Goal: Obtain resource: Obtain resource

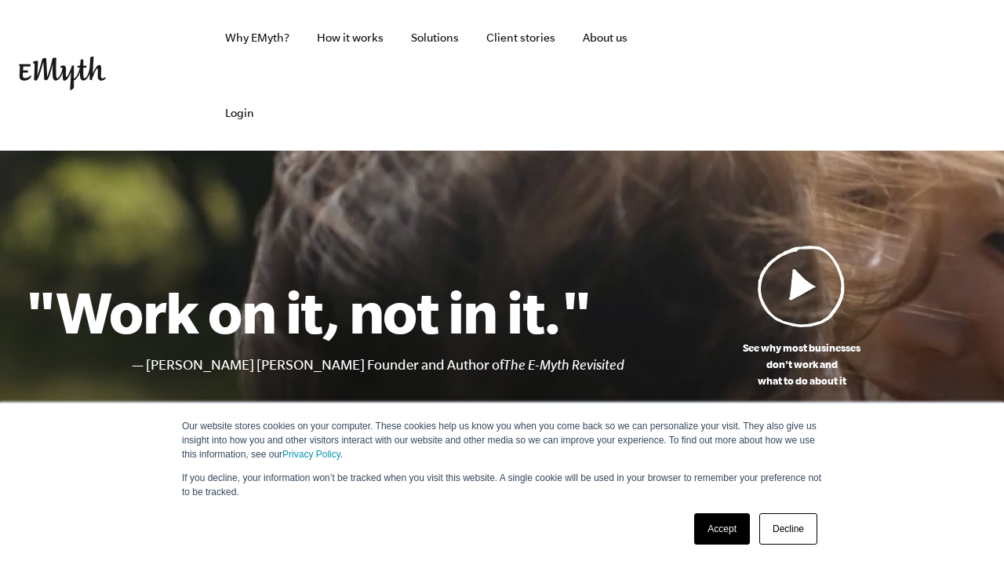
click at [724, 525] on link "Accept" at bounding box center [722, 528] width 56 height 31
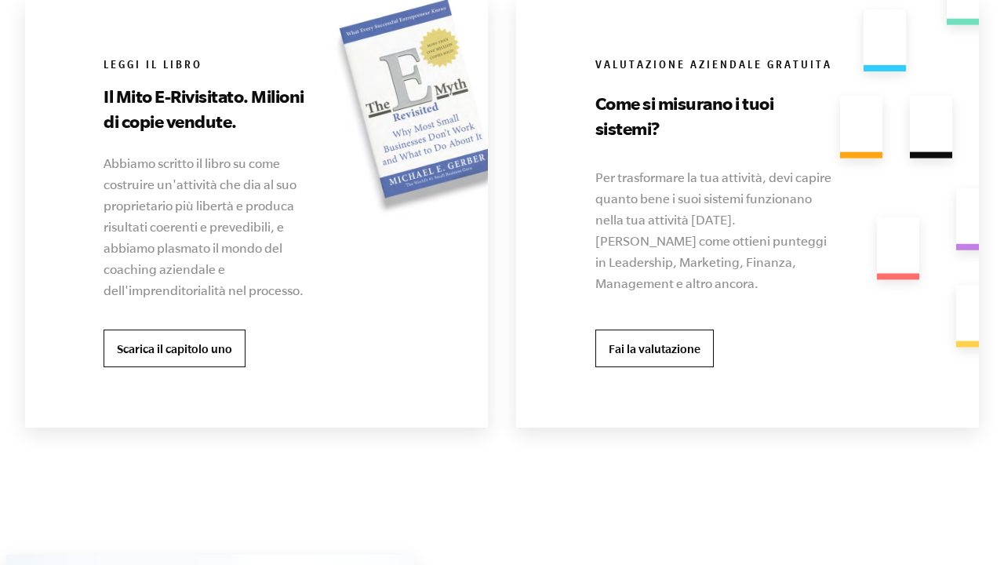
scroll to position [3303, 0]
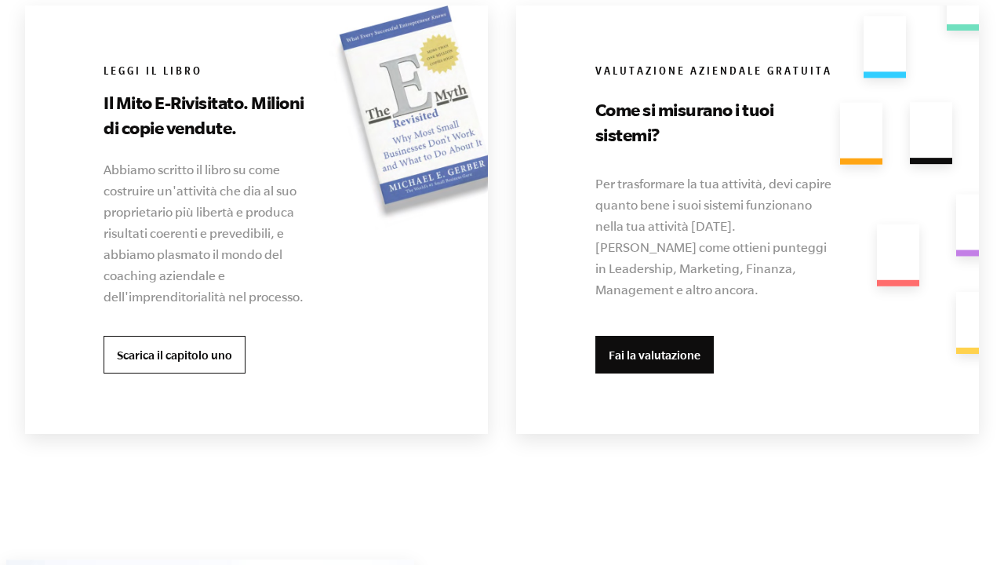
click at [637, 354] on link "Fai la valutazione" at bounding box center [654, 355] width 118 height 38
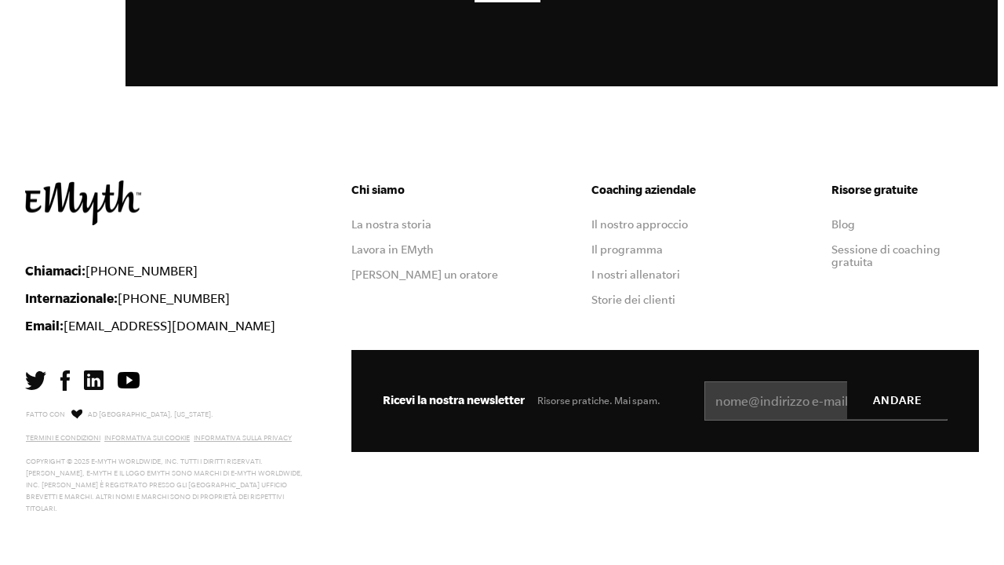
scroll to position [4553, 0]
click at [846, 225] on link "Blog" at bounding box center [843, 224] width 24 height 13
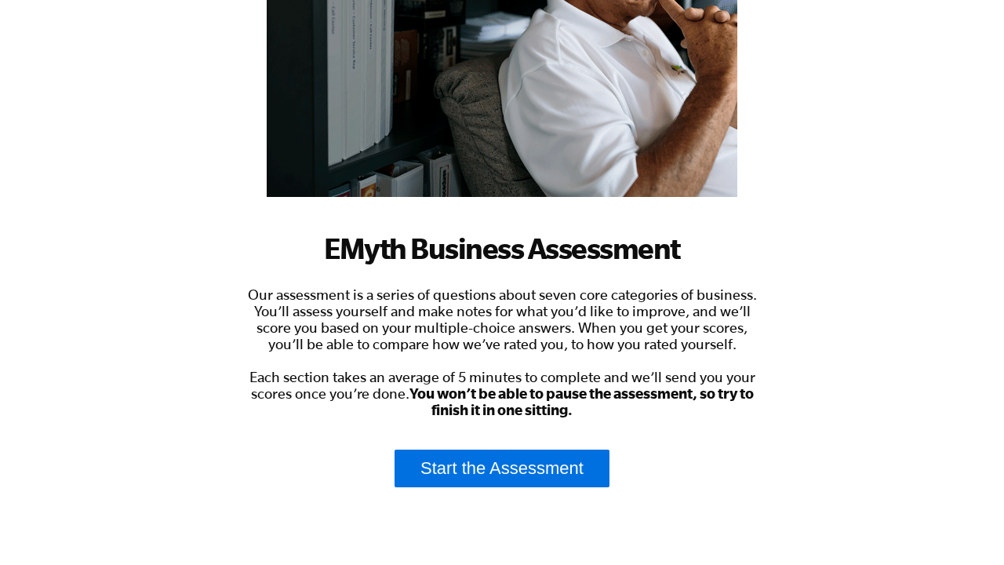
scroll to position [274, 0]
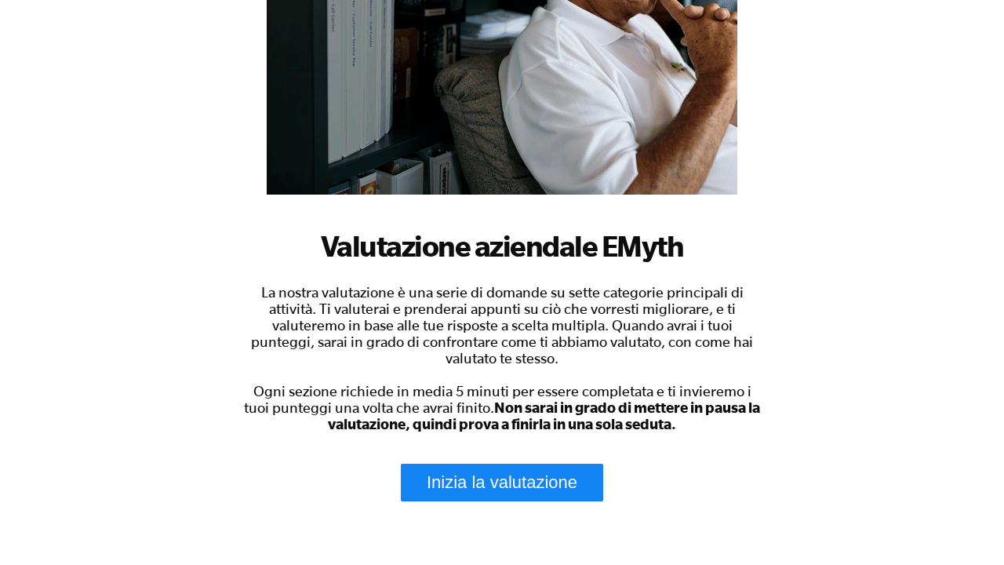
click at [438, 483] on link "Inizia la valutazione" at bounding box center [502, 482] width 202 height 38
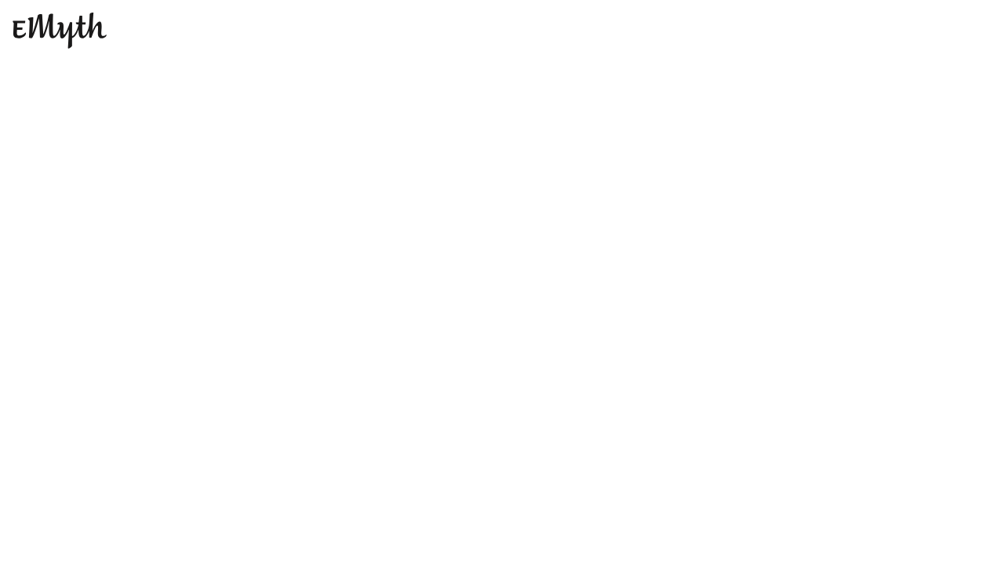
scroll to position [0, 0]
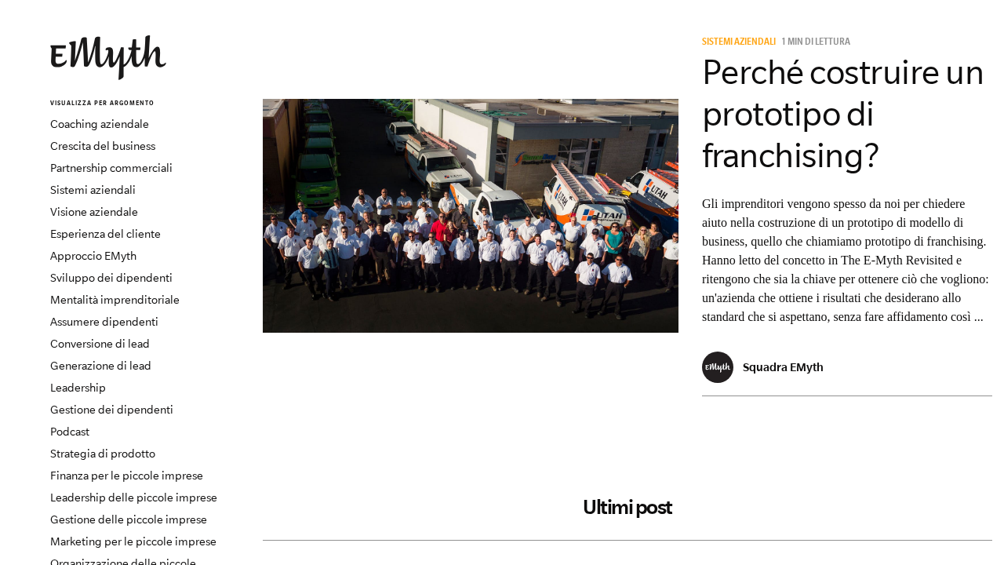
scroll to position [77, 0]
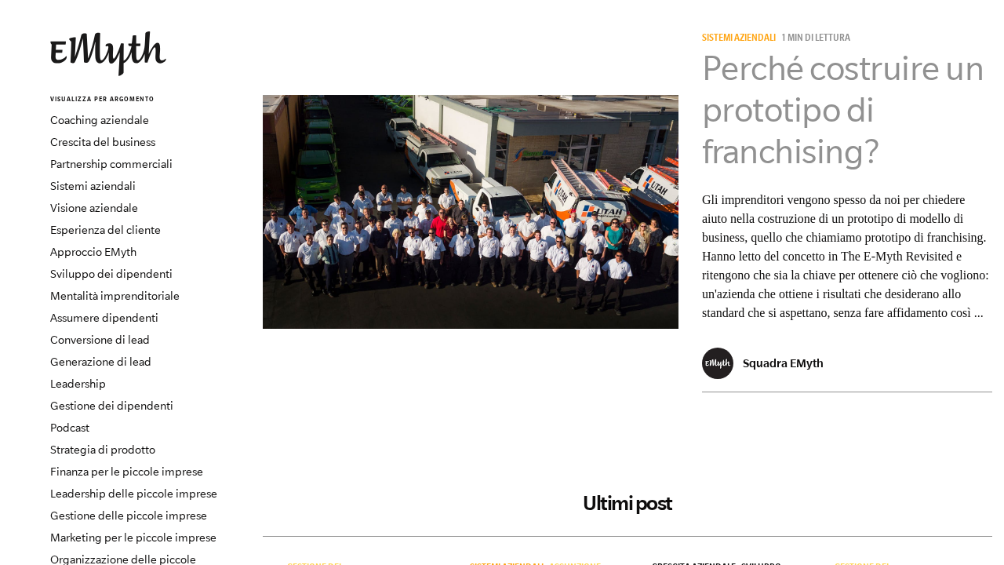
click at [779, 130] on link "Perché costruire un prototipo di franchising?" at bounding box center [843, 110] width 282 height 122
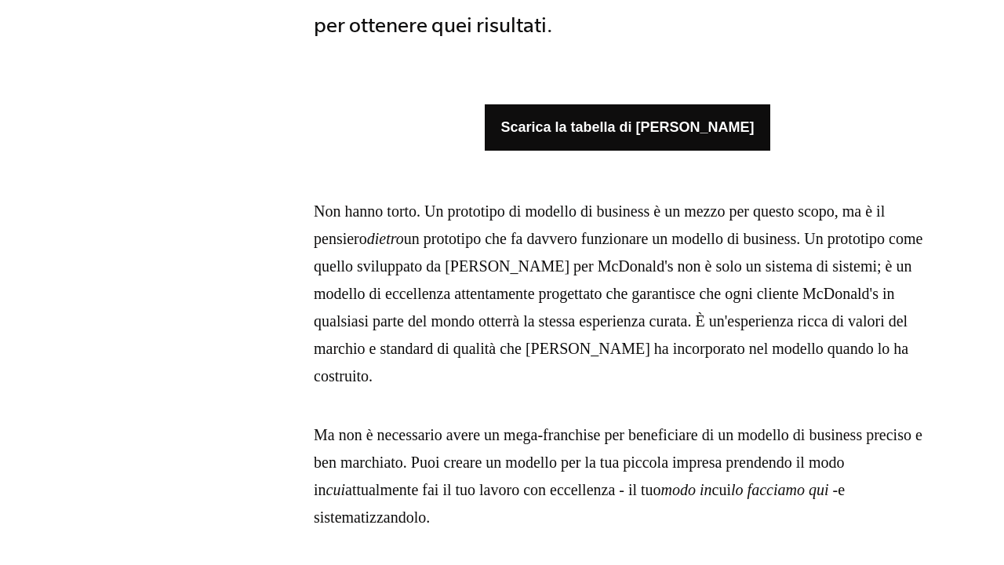
scroll to position [900, 0]
click at [674, 134] on link "Scarica la tabella di marcia EMyth" at bounding box center [627, 127] width 285 height 46
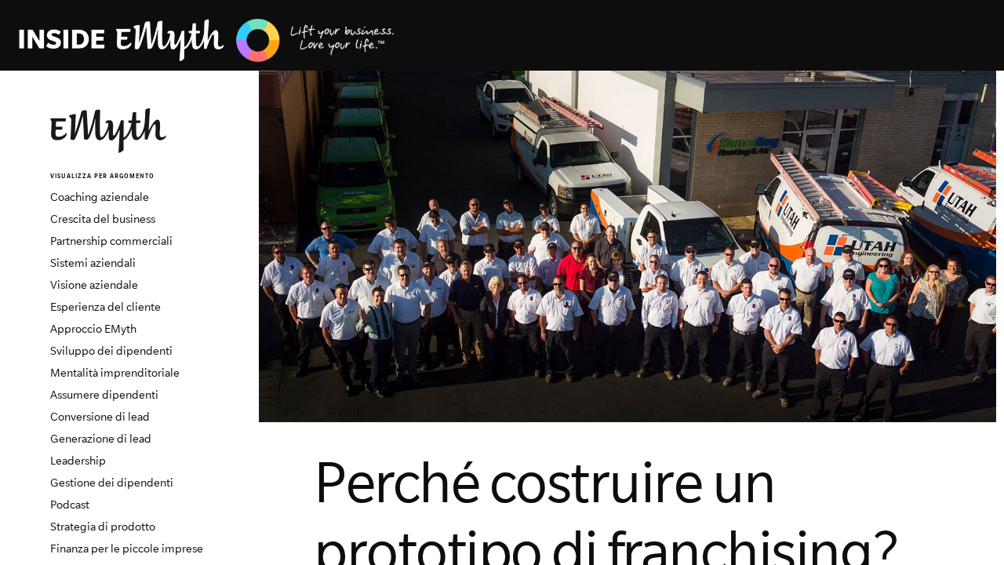
scroll to position [0, 0]
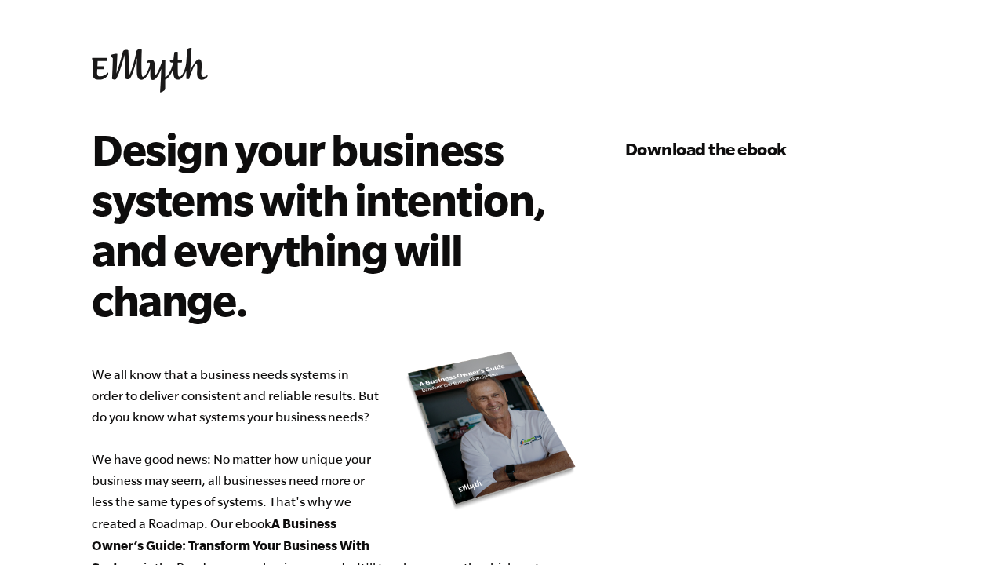
select select "76-150K"
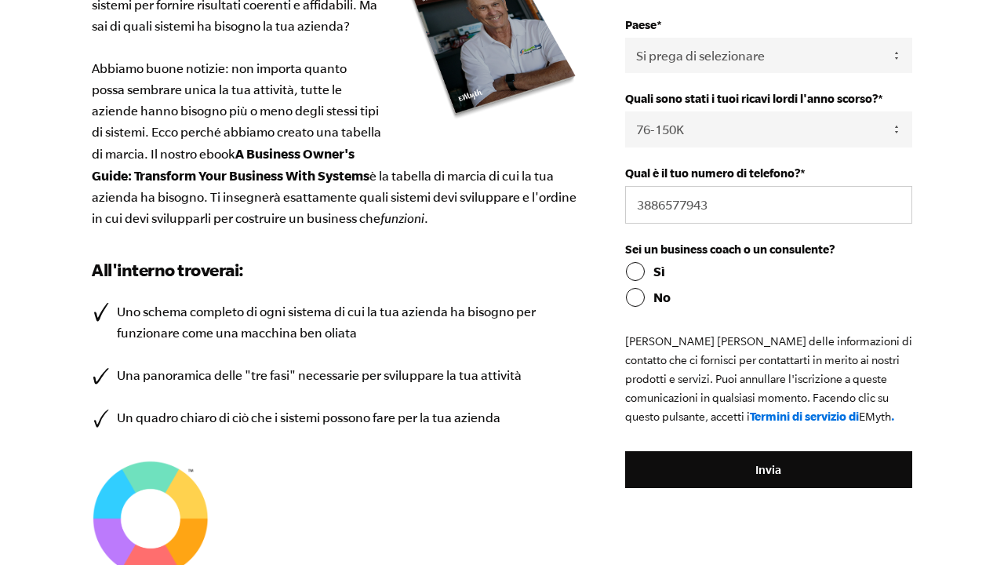
scroll to position [393, 0]
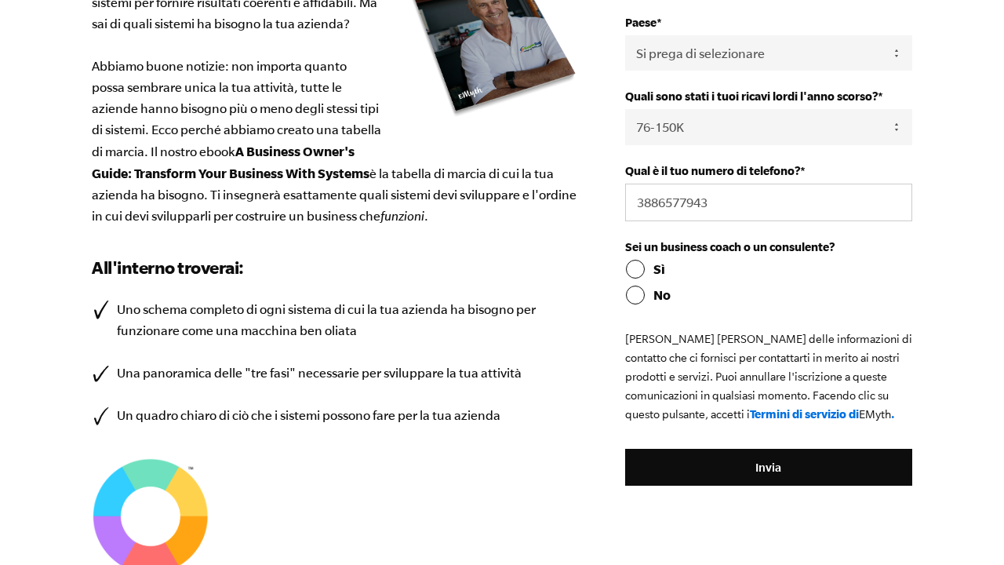
click at [636, 293] on input "No" at bounding box center [768, 294] width 287 height 19
radio input "true"
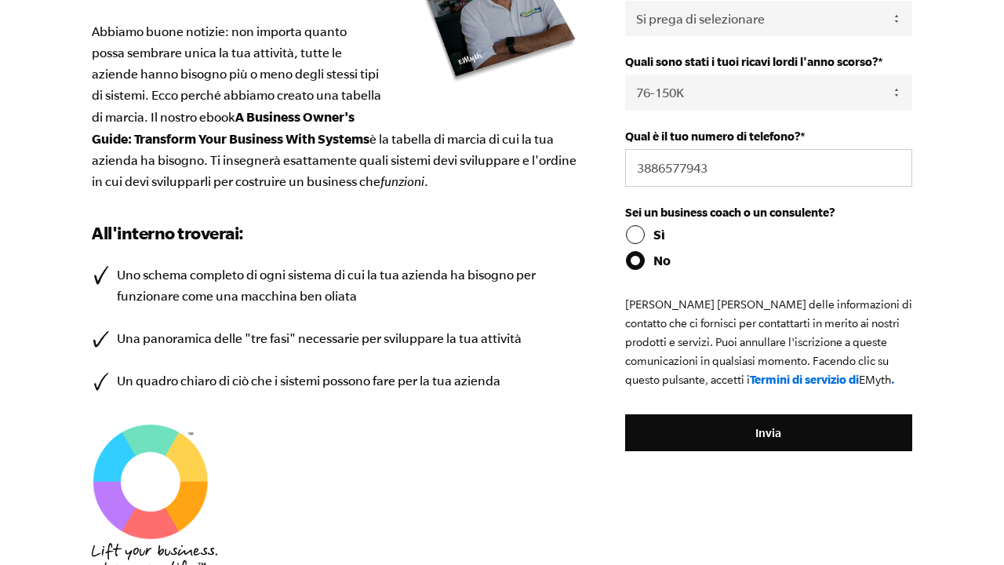
scroll to position [428, 0]
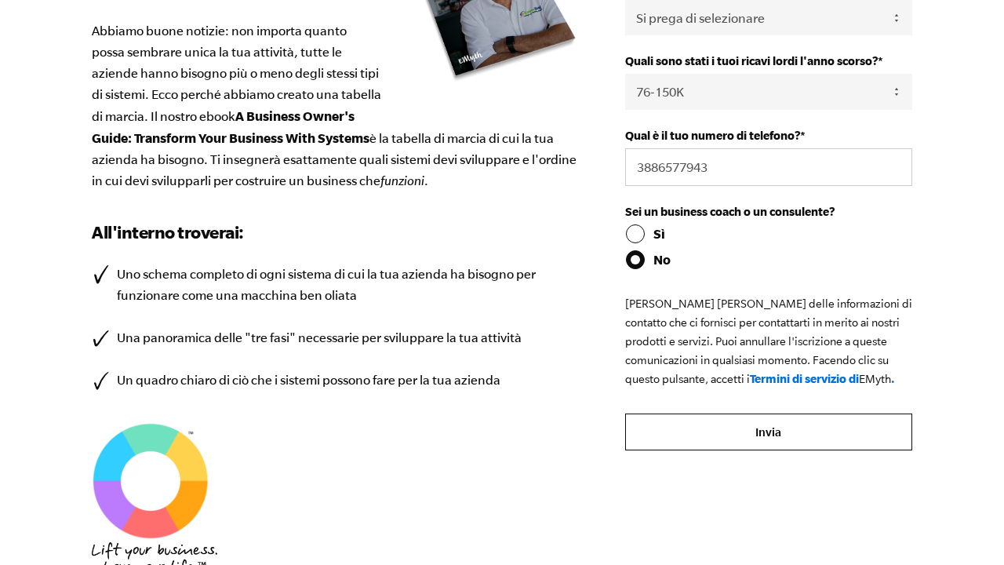
click at [786, 431] on input "Submit" at bounding box center [768, 432] width 287 height 38
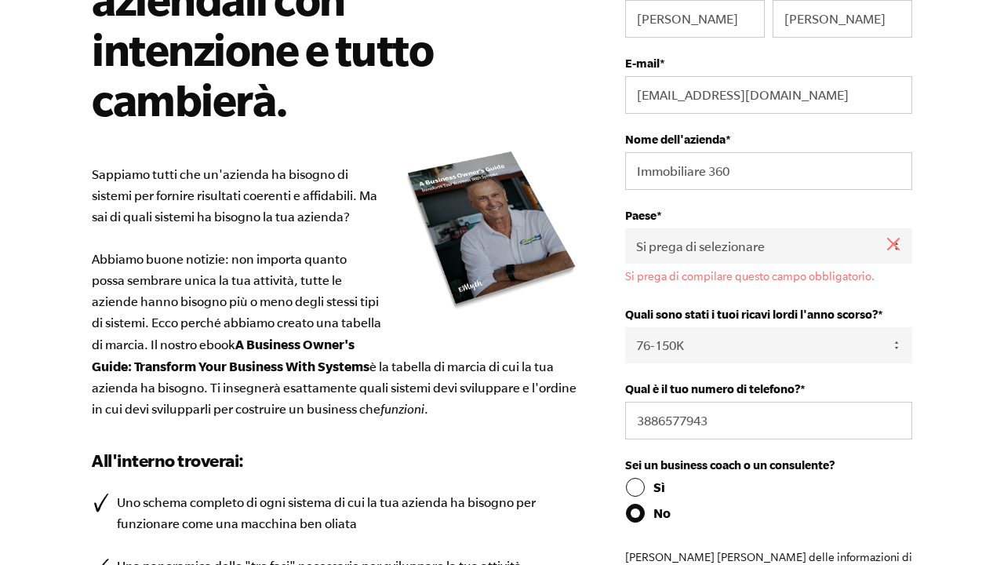
scroll to position [186, 0]
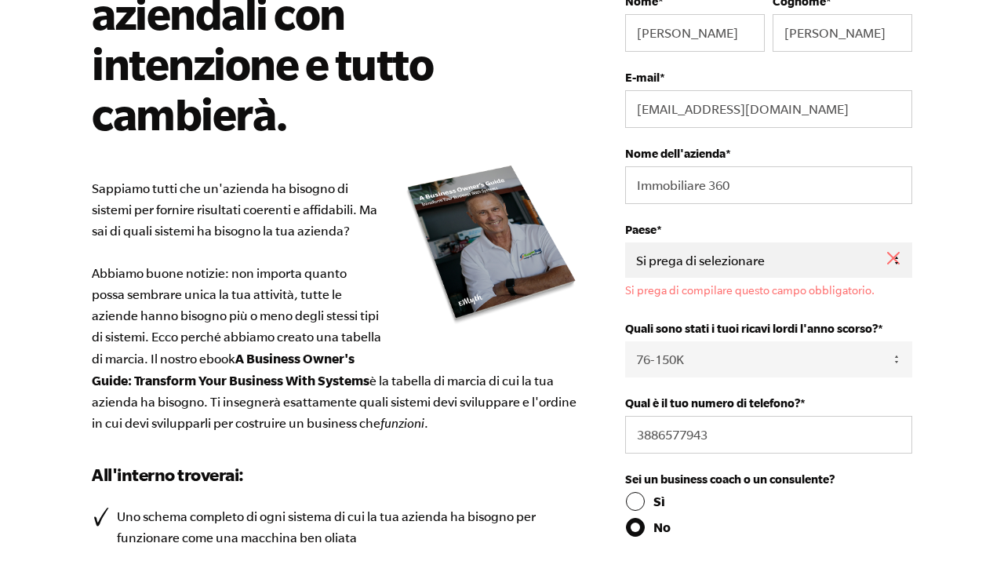
select select "Italy"
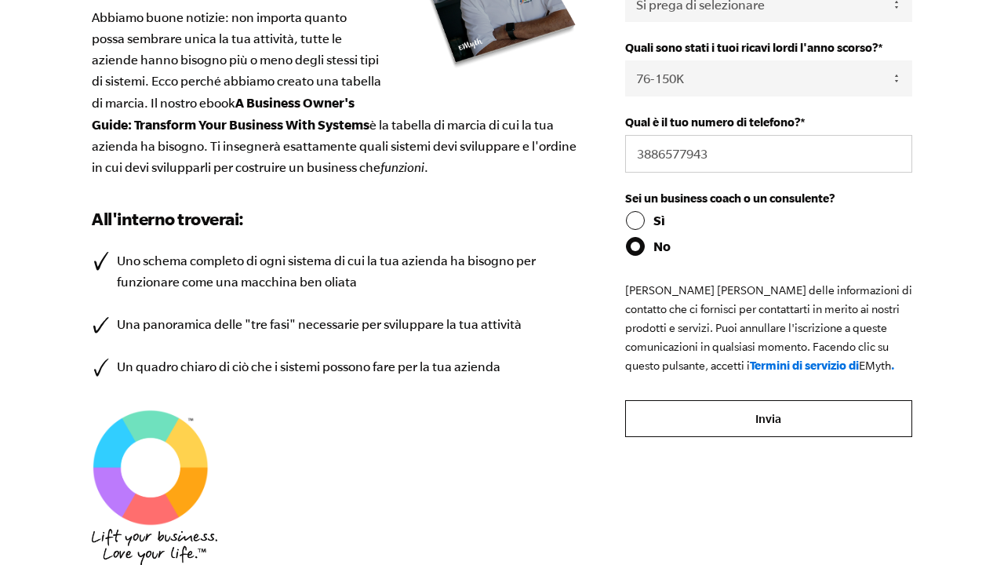
scroll to position [453, 0]
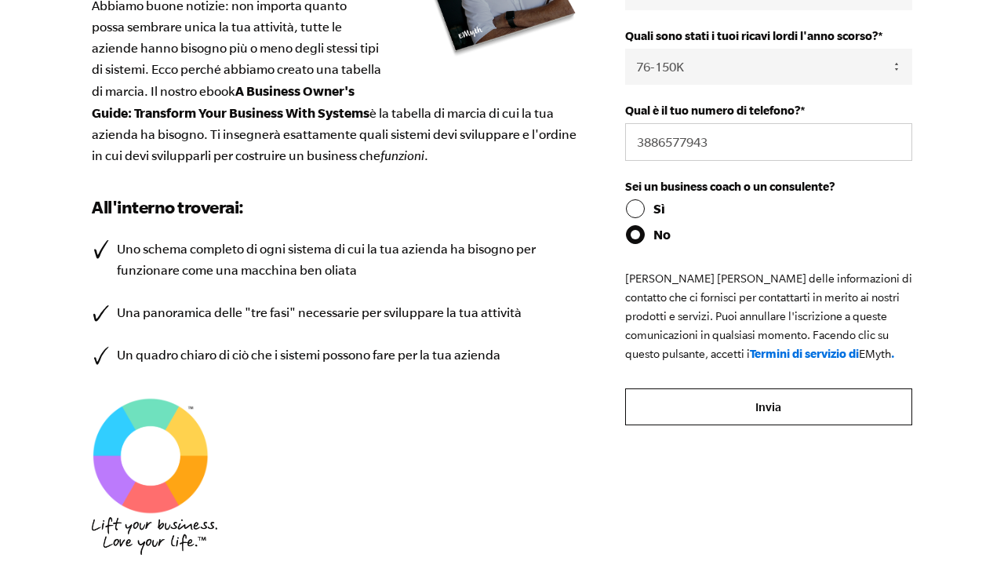
click at [729, 411] on input "Submit" at bounding box center [768, 407] width 287 height 38
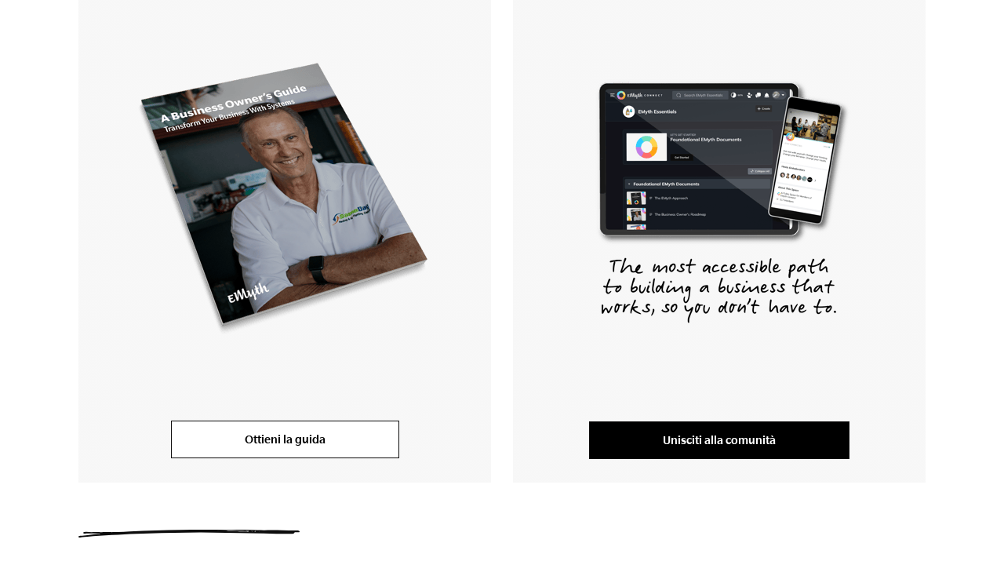
scroll to position [326, 0]
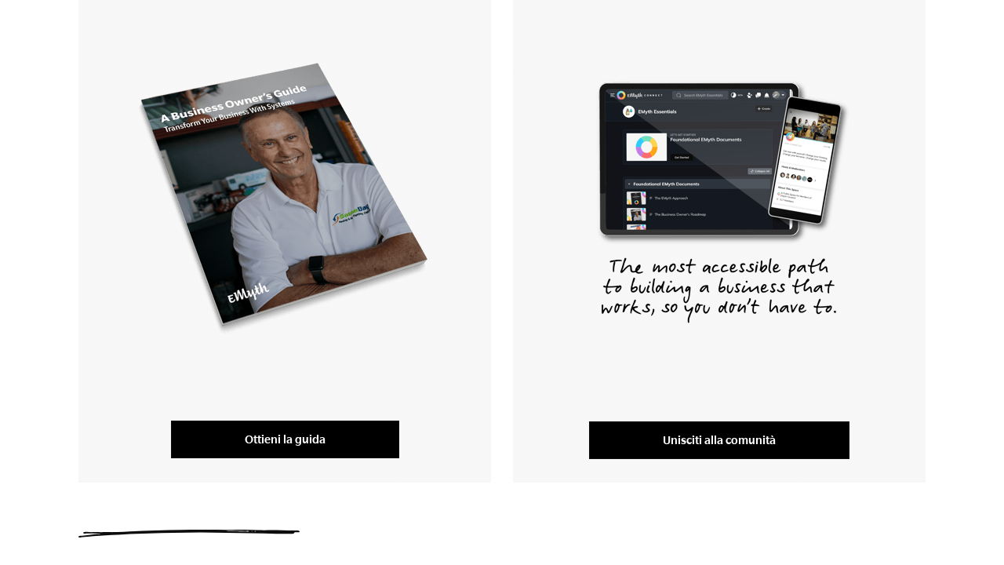
click at [303, 431] on link "Ottieni la guida" at bounding box center [285, 439] width 228 height 38
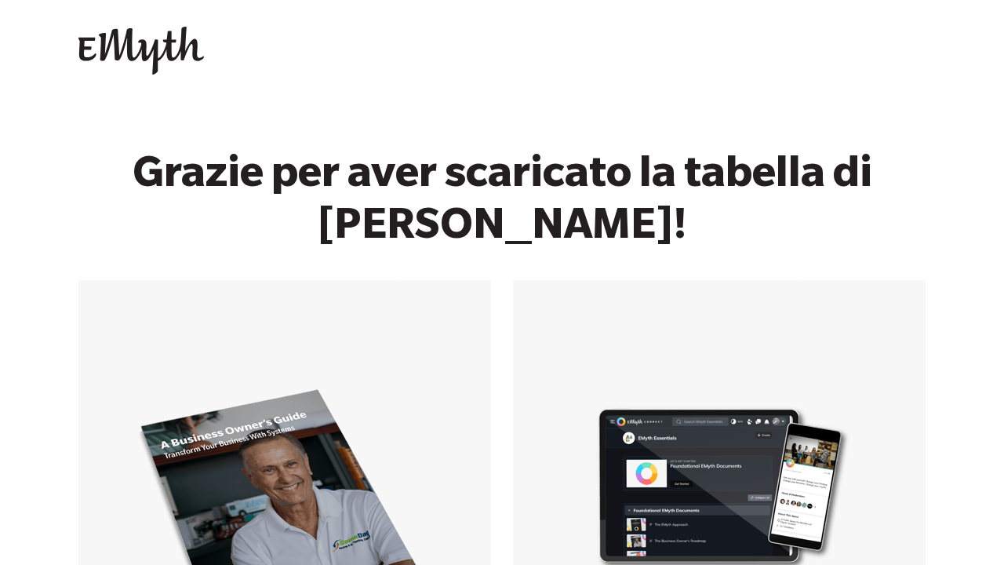
scroll to position [0, 0]
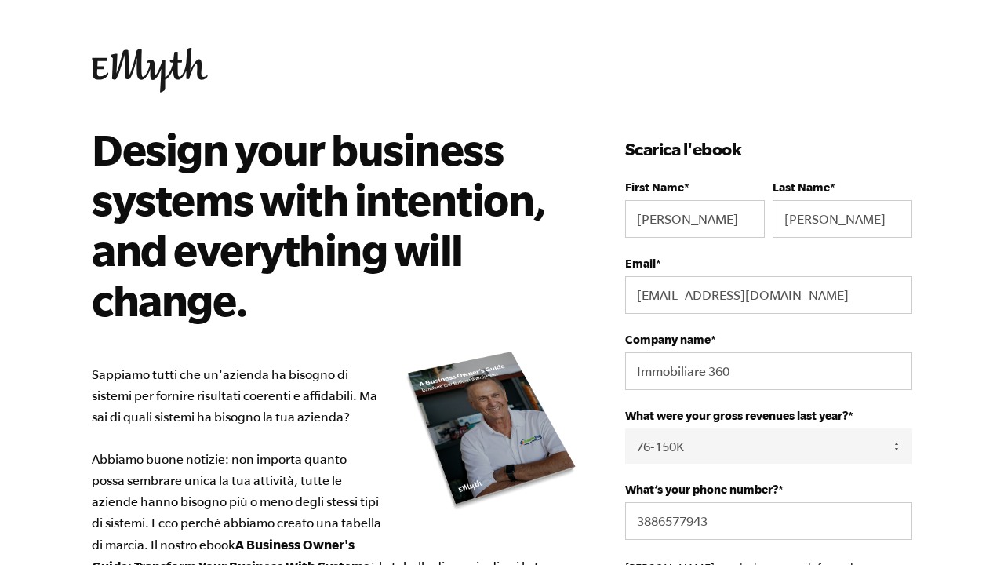
select select "76-150K"
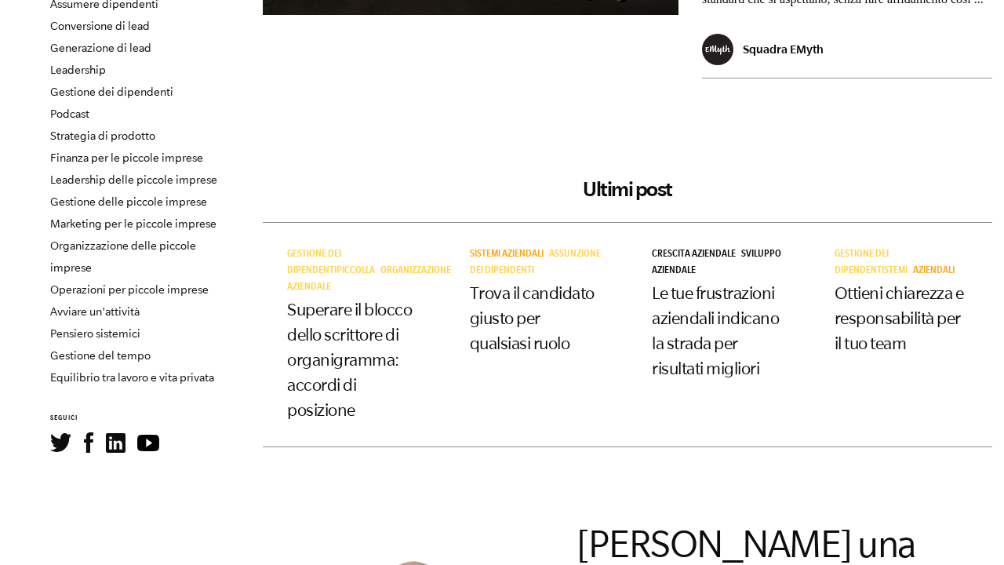
scroll to position [393, 0]
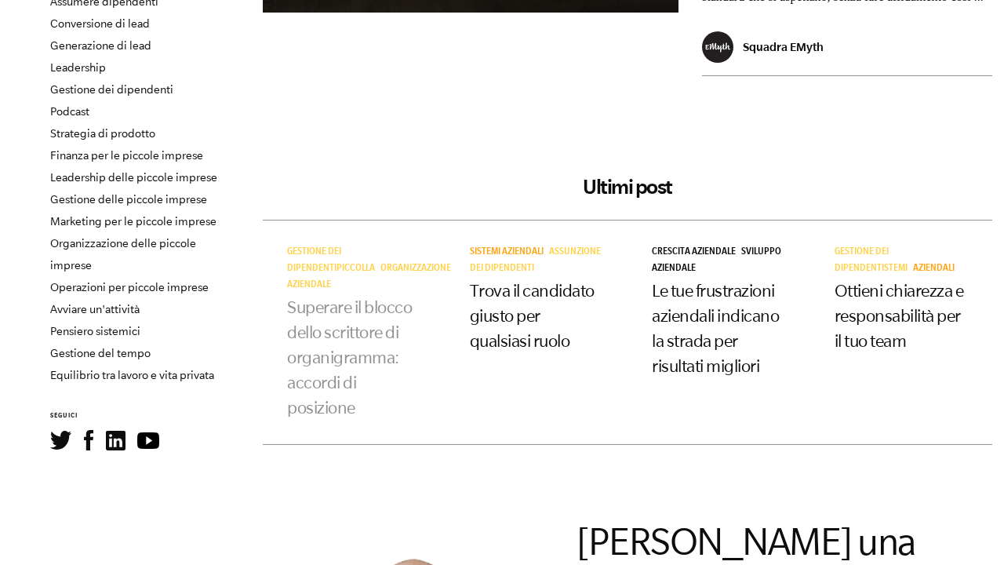
click at [331, 339] on link "Superare il blocco dello scrittore di organigramma: accordi di posizione" at bounding box center [349, 356] width 125 height 119
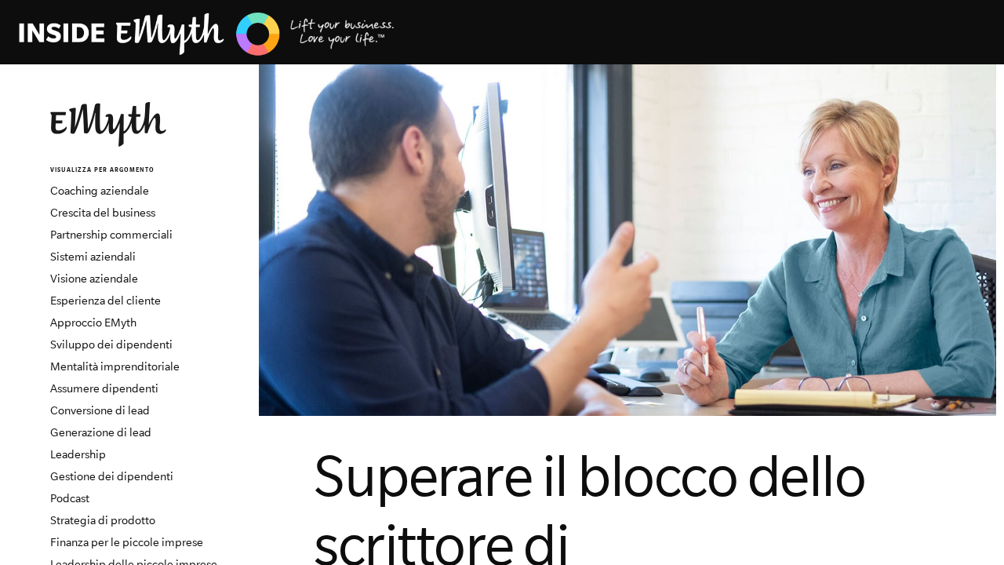
scroll to position [5, 0]
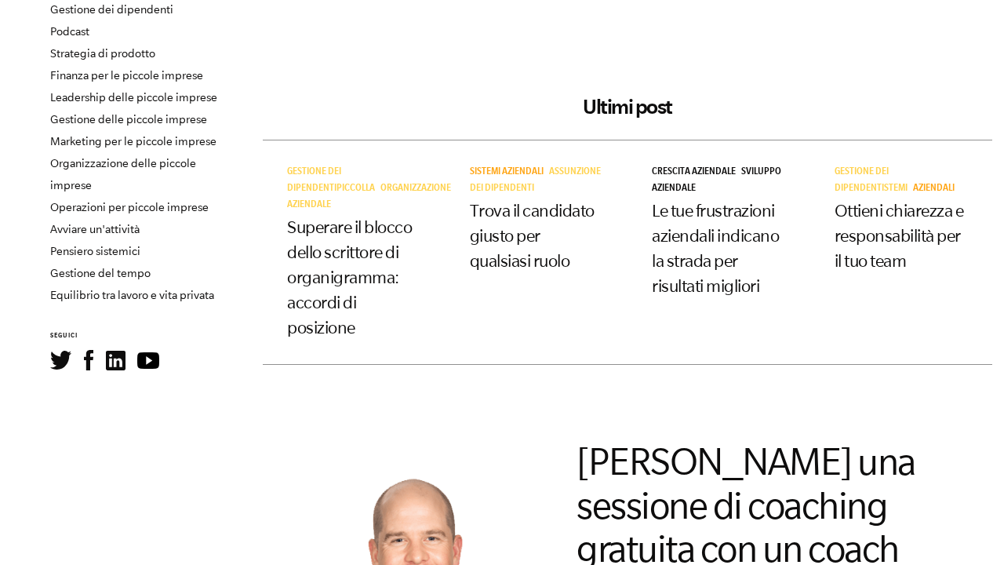
scroll to position [485, 0]
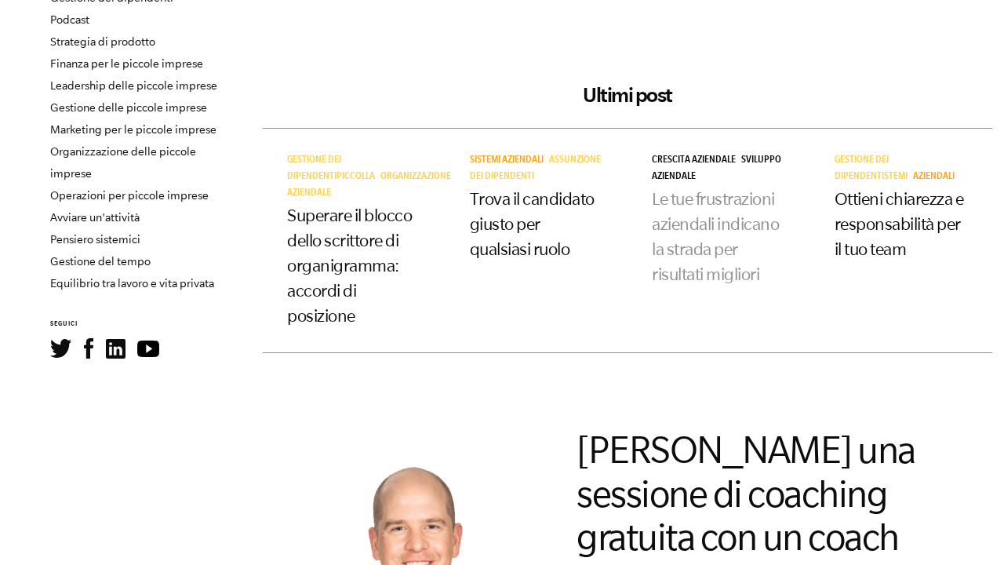
click at [705, 244] on link "Le tue frustrazioni aziendali indicano la strada per risultati migliori" at bounding box center [715, 236] width 127 height 94
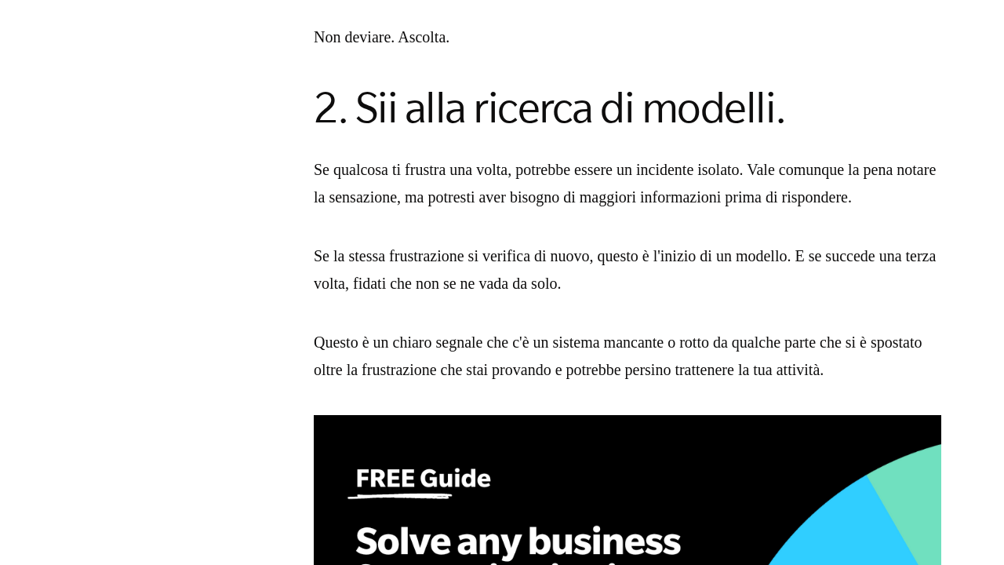
scroll to position [1943, 0]
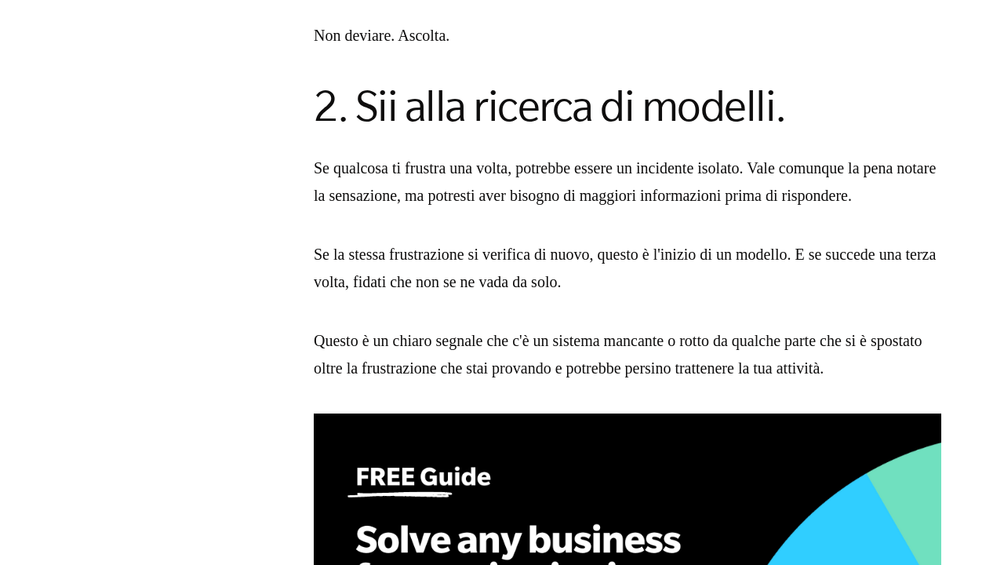
click at [270, 307] on section "Quanto spesso provi frustrazione per qualcosa che sta accadendo nella tua attiv…" at bounding box center [627, 500] width 753 height 3369
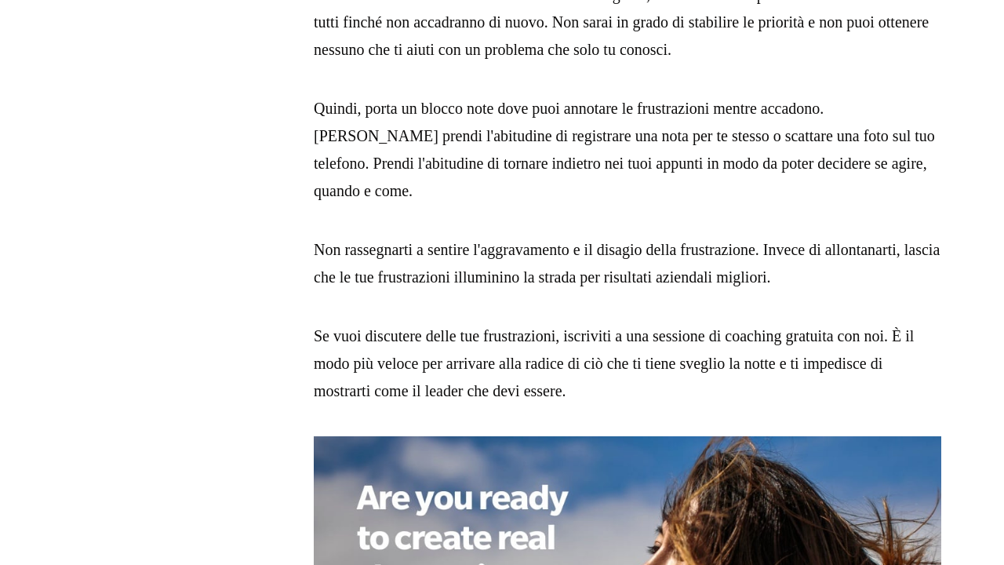
scroll to position [3269, 0]
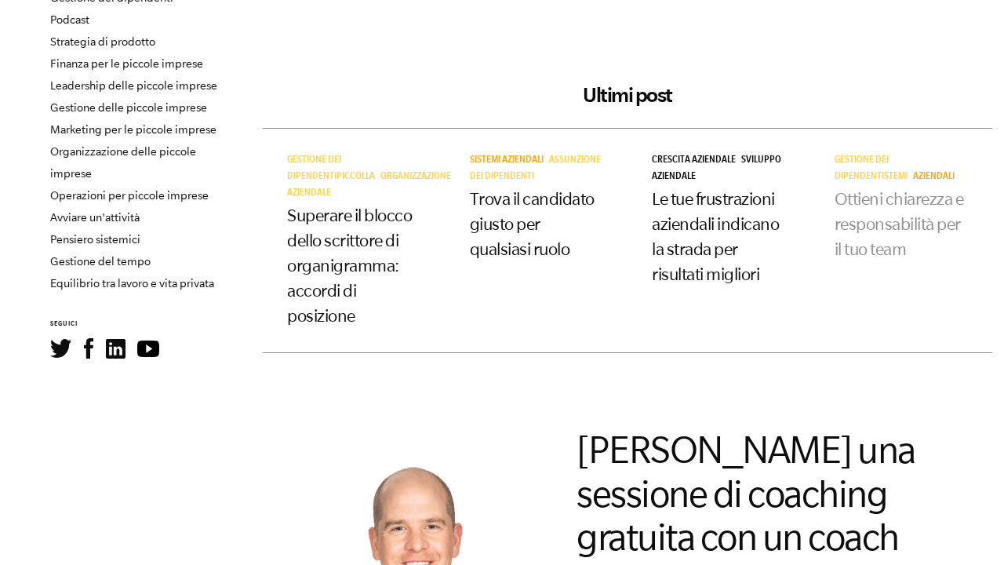
click at [888, 223] on link "Ottieni chiarezza e responsabilità per il tuo team" at bounding box center [898, 223] width 129 height 69
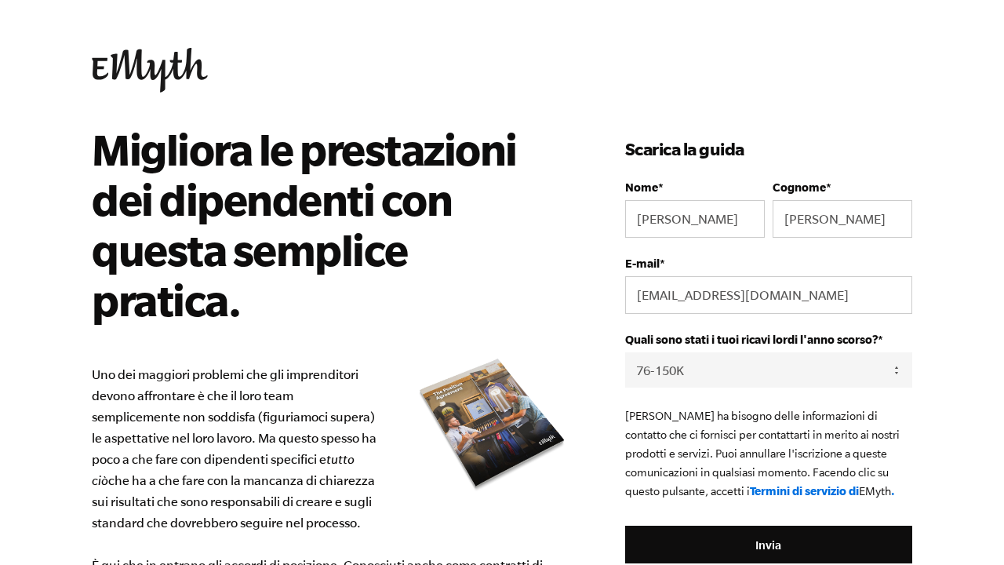
select select "76-150K"
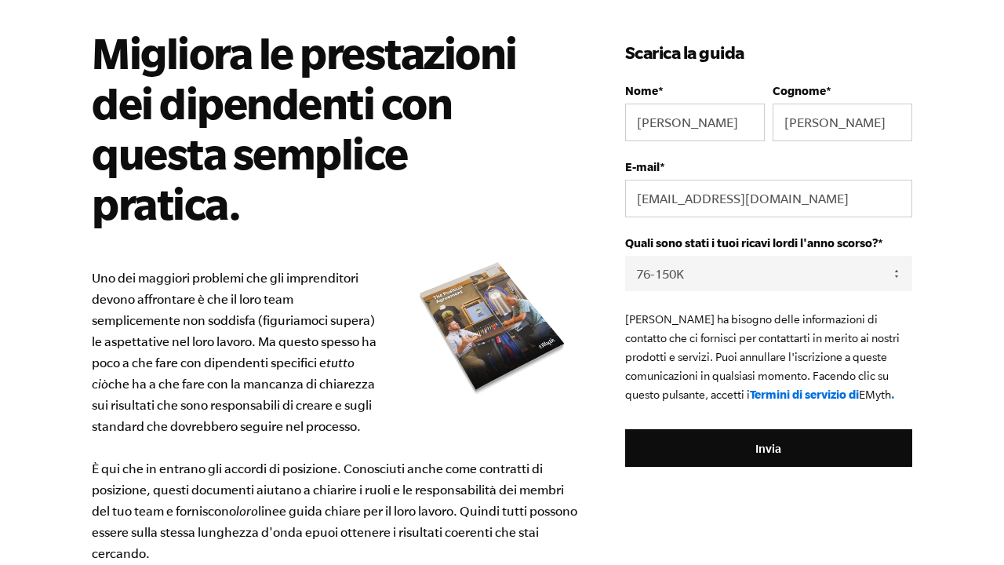
scroll to position [99, 0]
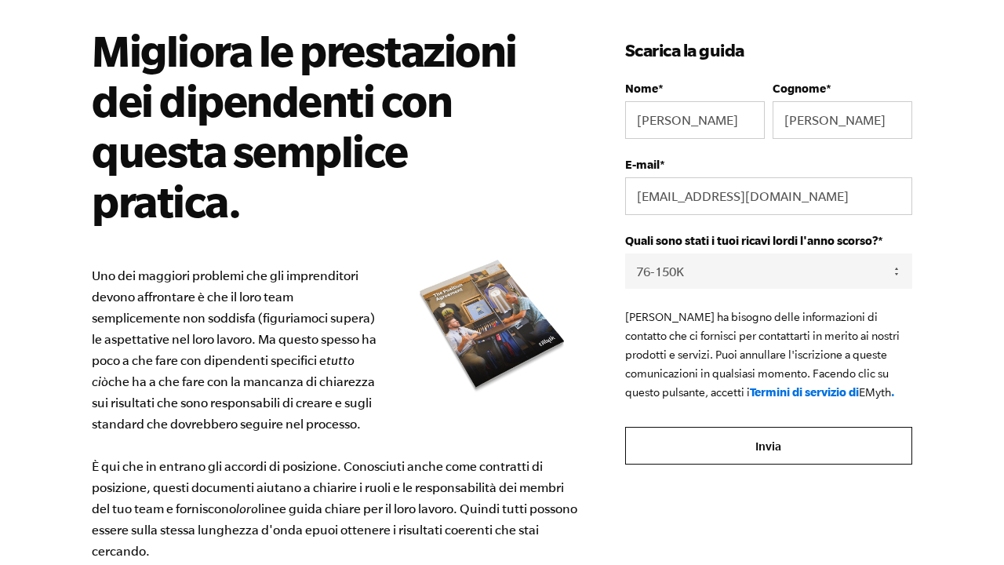
click at [796, 449] on input "Invia" at bounding box center [768, 446] width 287 height 38
type input "Submit"
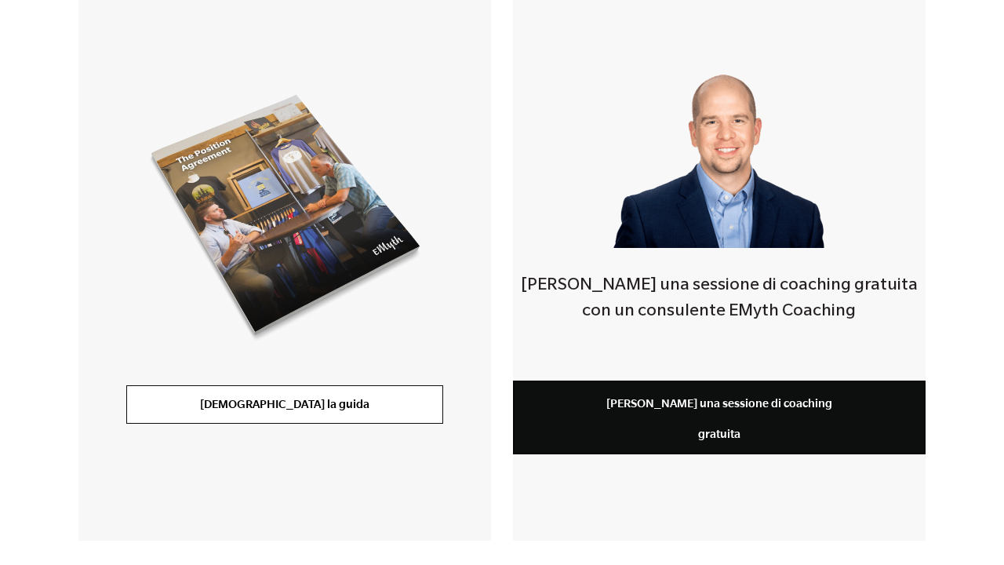
scroll to position [401, 0]
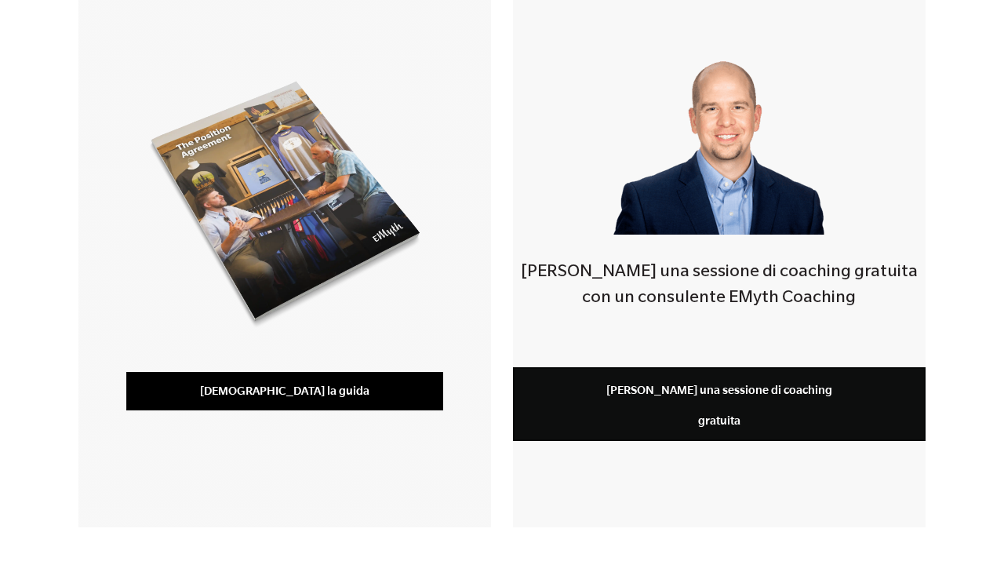
click at [317, 381] on link "[DEMOGRAPHIC_DATA] la guida" at bounding box center [284, 391] width 317 height 38
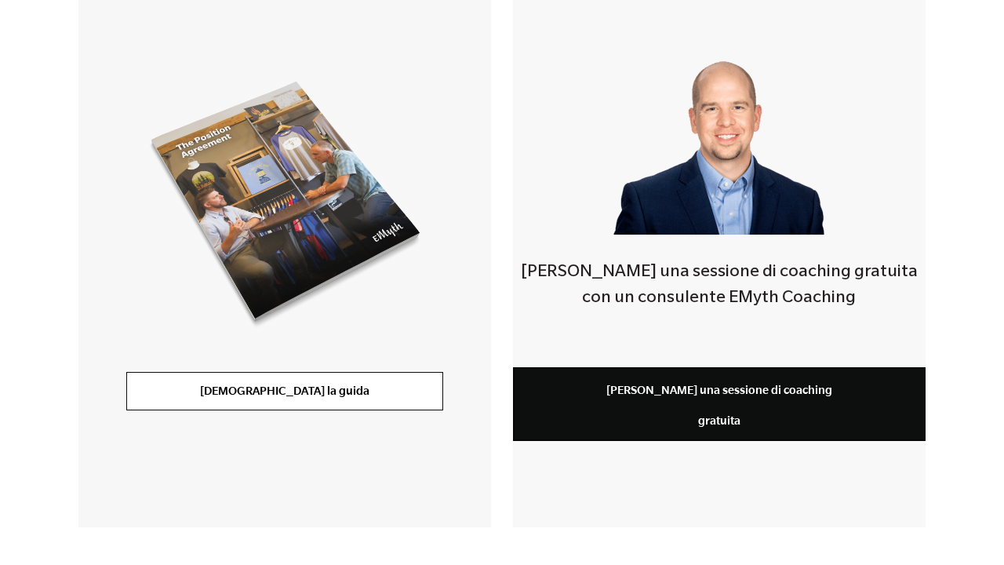
scroll to position [392, 0]
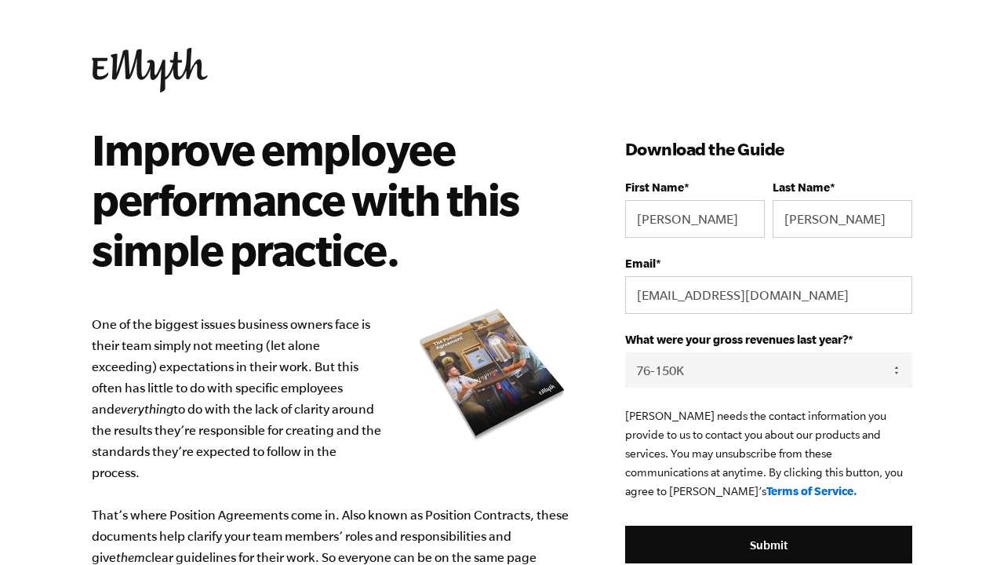
select select "76-150K"
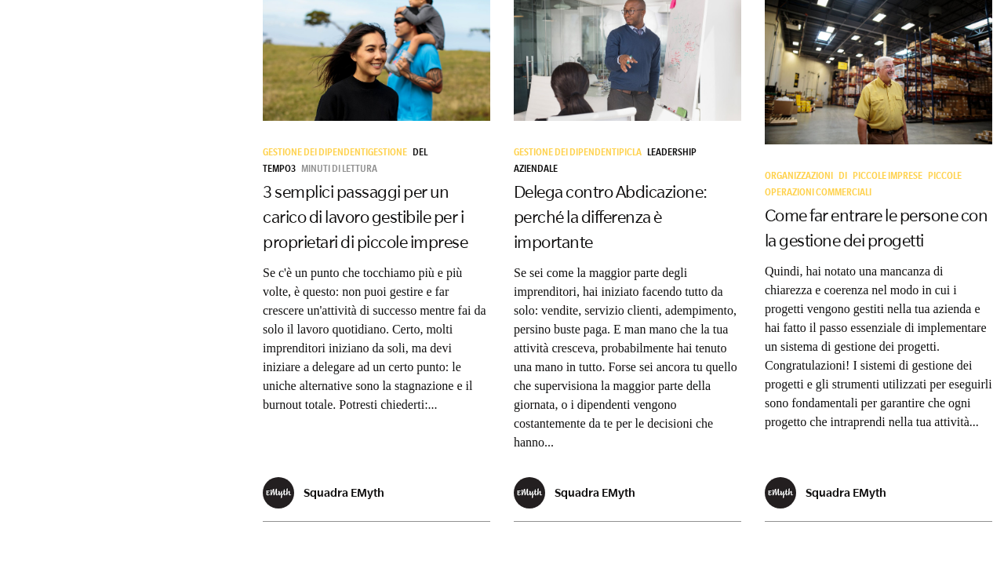
scroll to position [1773, 0]
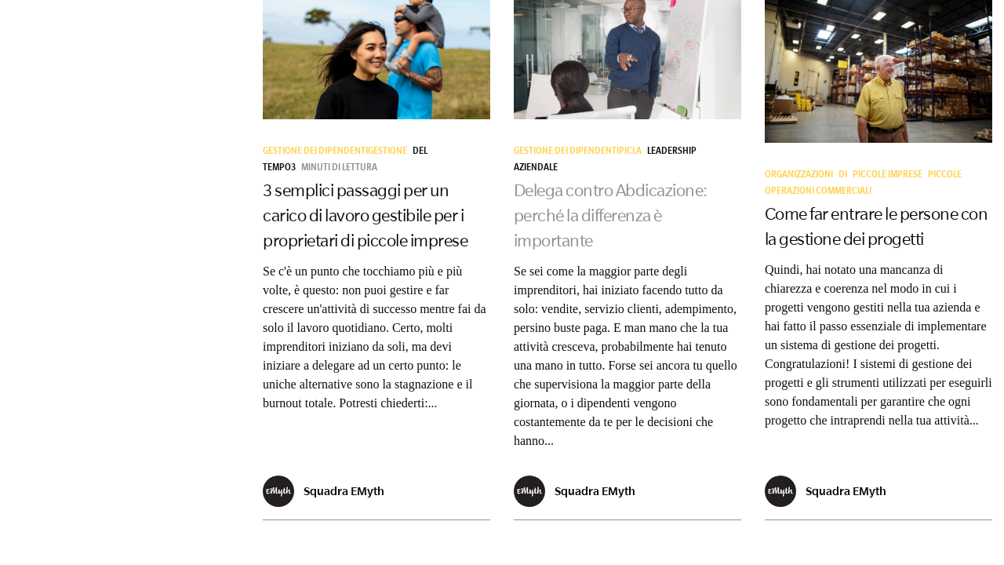
click at [587, 180] on link "Delega contro Abdicazione: perché la differenza è importante" at bounding box center [611, 214] width 194 height 69
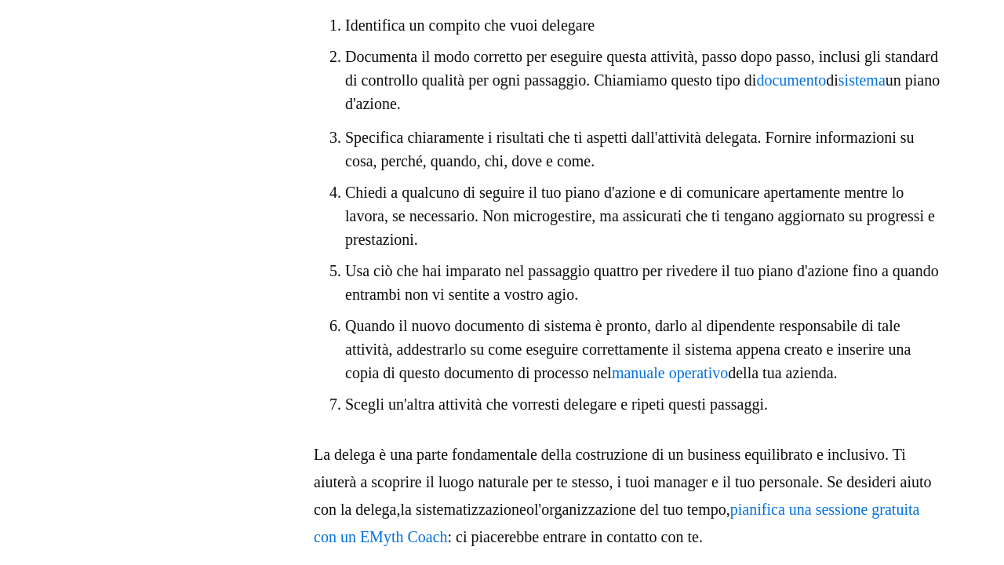
scroll to position [3874, 0]
